Goal: Transaction & Acquisition: Purchase product/service

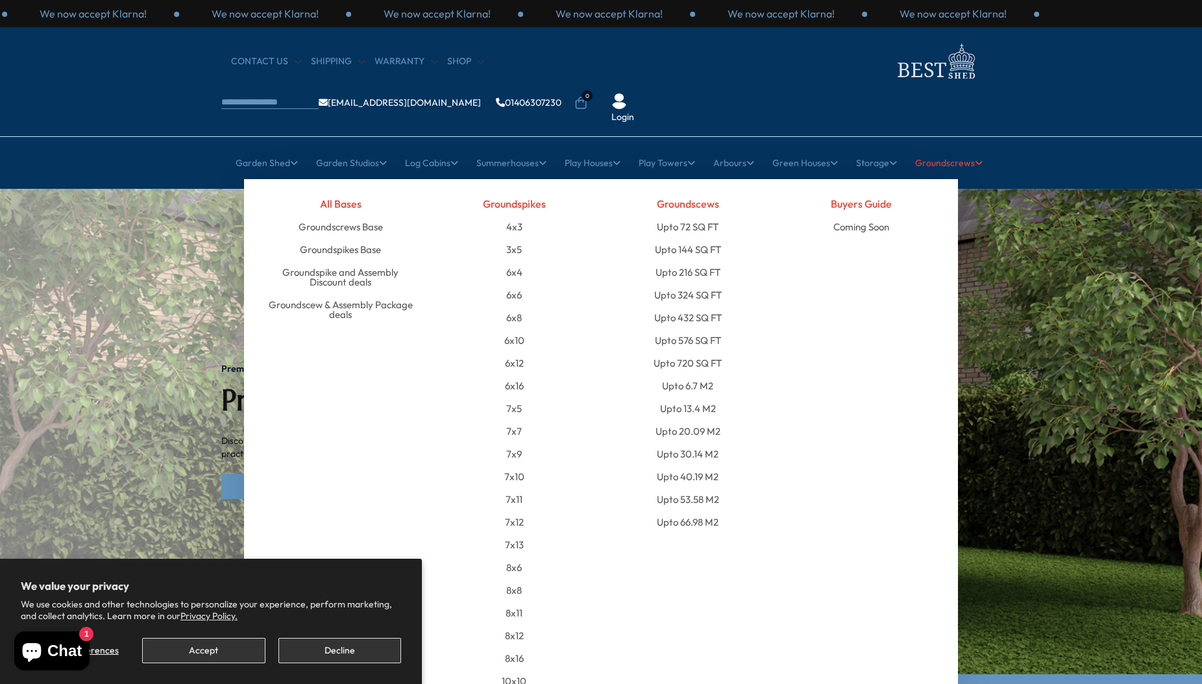
click at [943, 147] on link "Groundscrews" at bounding box center [948, 163] width 67 height 32
click at [356, 215] on link "Groundscrews Base" at bounding box center [340, 226] width 84 height 23
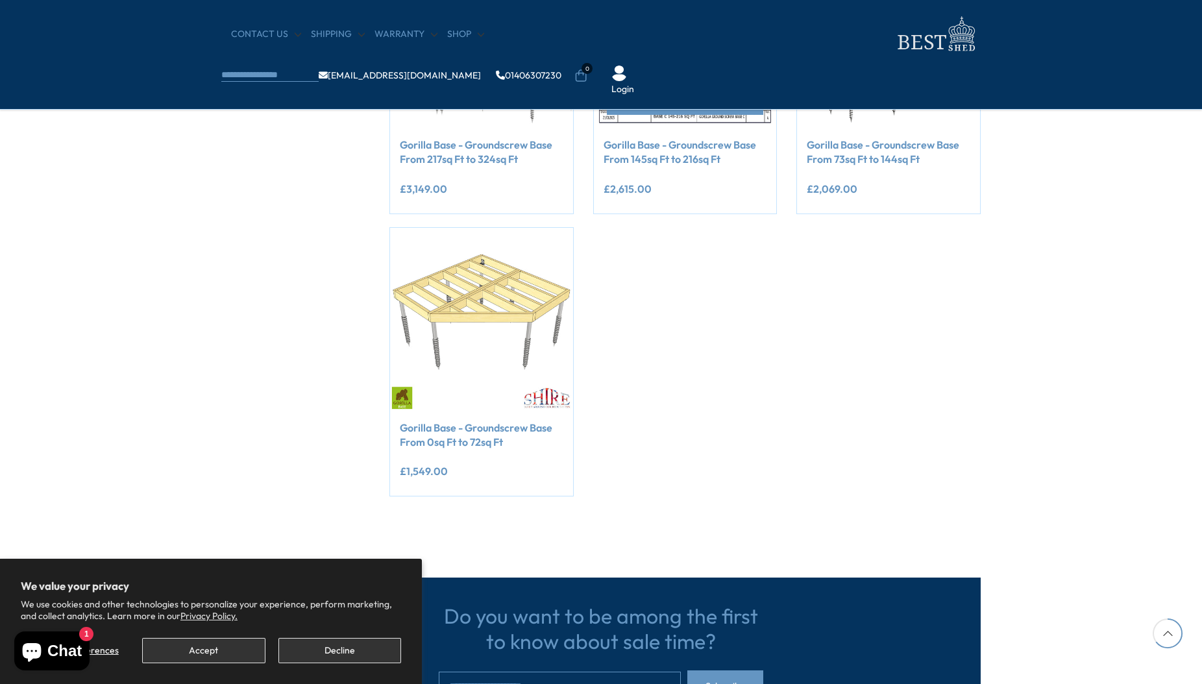
scroll to position [664, 0]
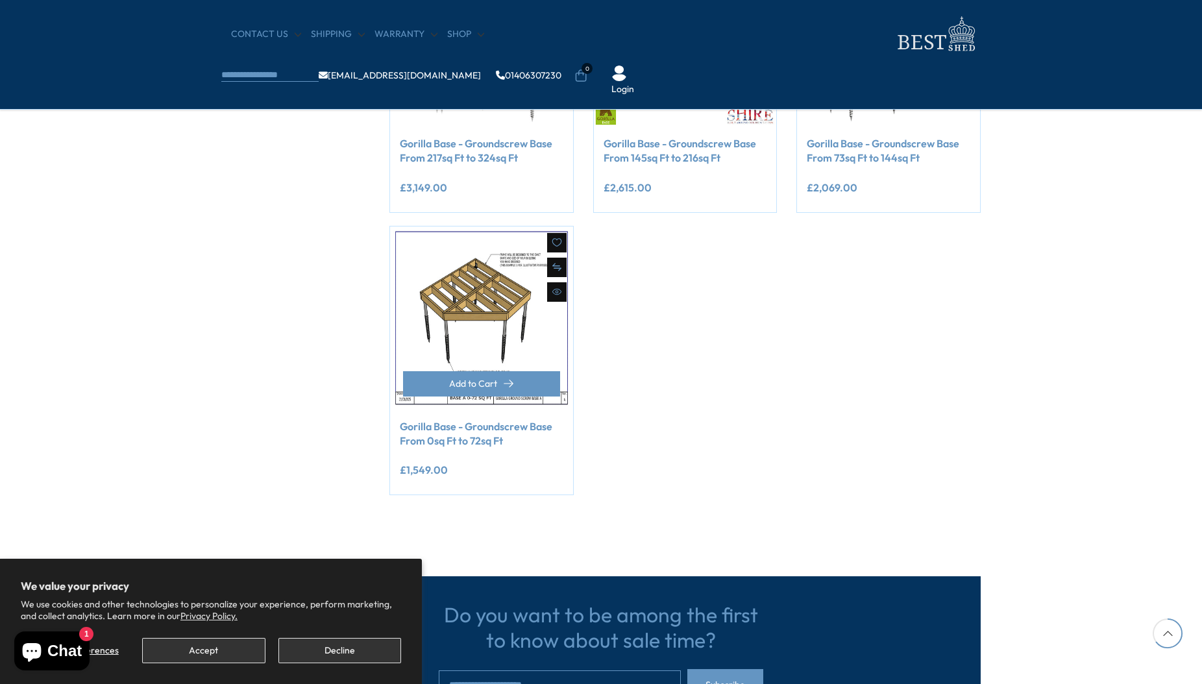
click at [472, 302] on img at bounding box center [481, 317] width 183 height 183
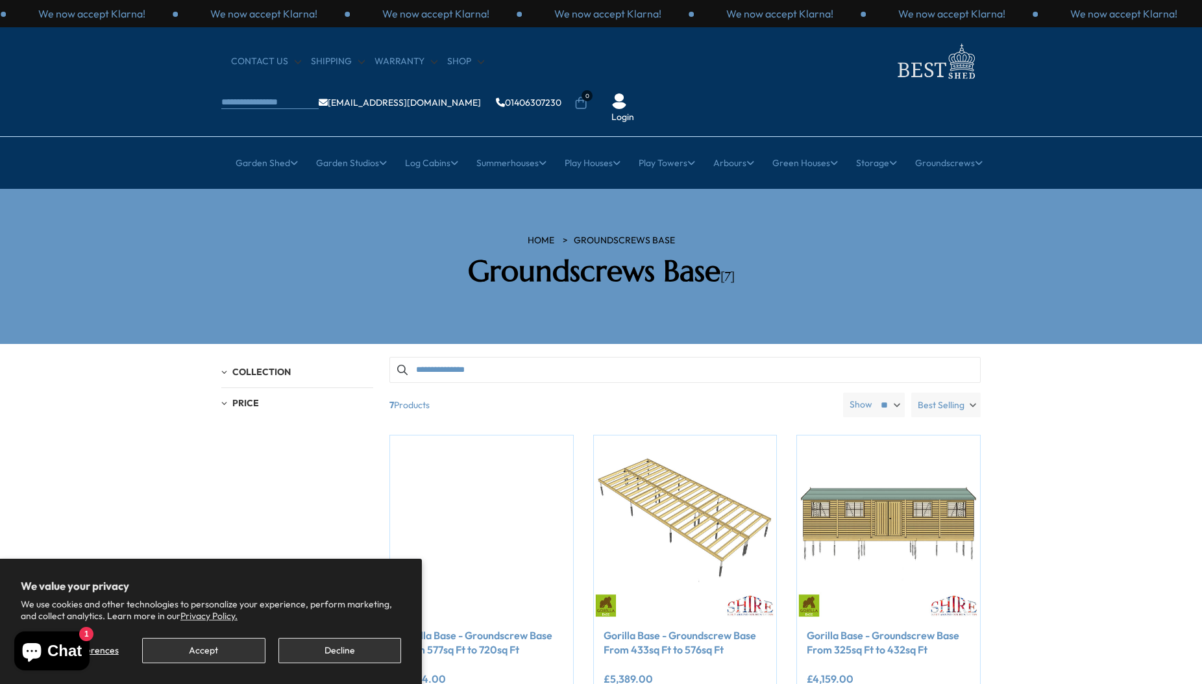
scroll to position [0, 0]
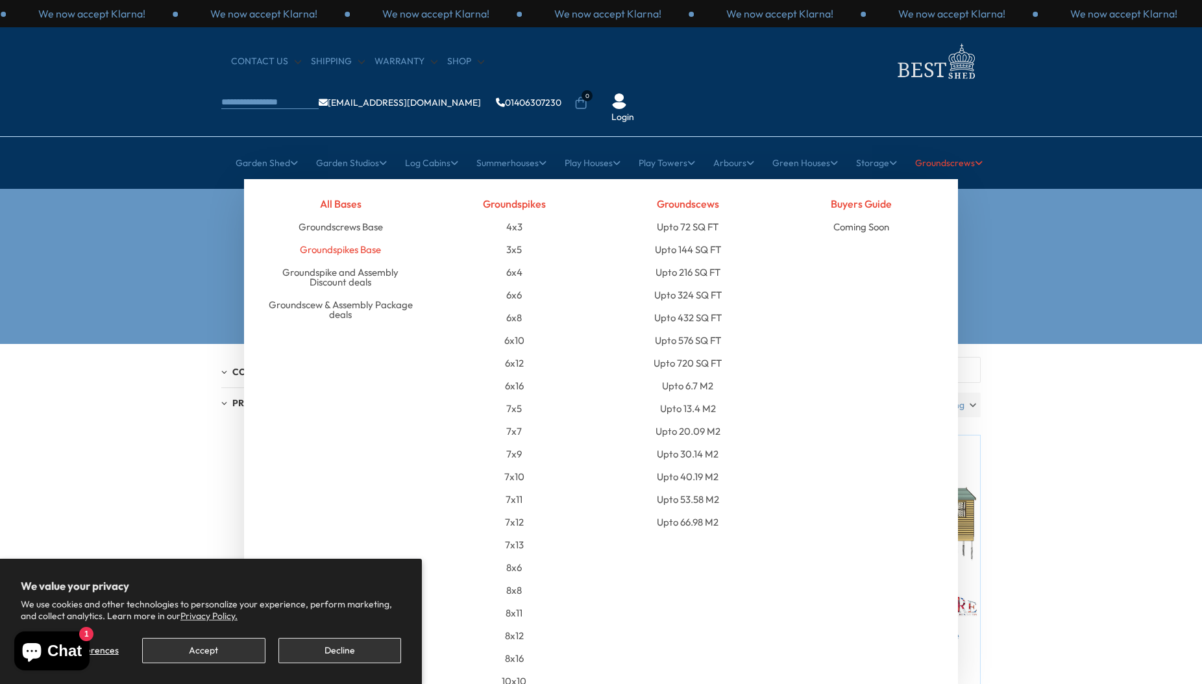
drag, startPoint x: 380, startPoint y: 232, endPoint x: 358, endPoint y: 210, distance: 30.7
click at [358, 215] on ul "Groundscrews Base Groundspikes Base Groundspike and Assembly Discount deals Gro…" at bounding box center [340, 270] width 154 height 110
click at [358, 238] on link "Groundspikes Base" at bounding box center [340, 249] width 81 height 23
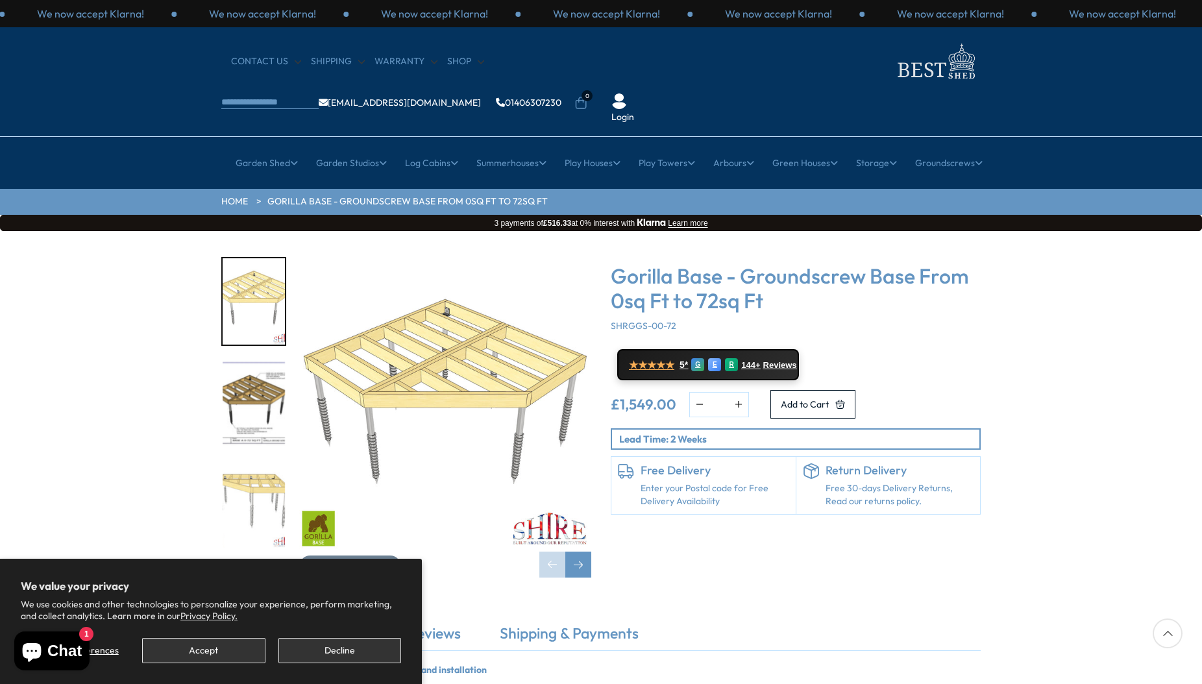
click at [484, 302] on img "1 / 9" at bounding box center [445, 403] width 292 height 292
